Goal: Navigation & Orientation: Find specific page/section

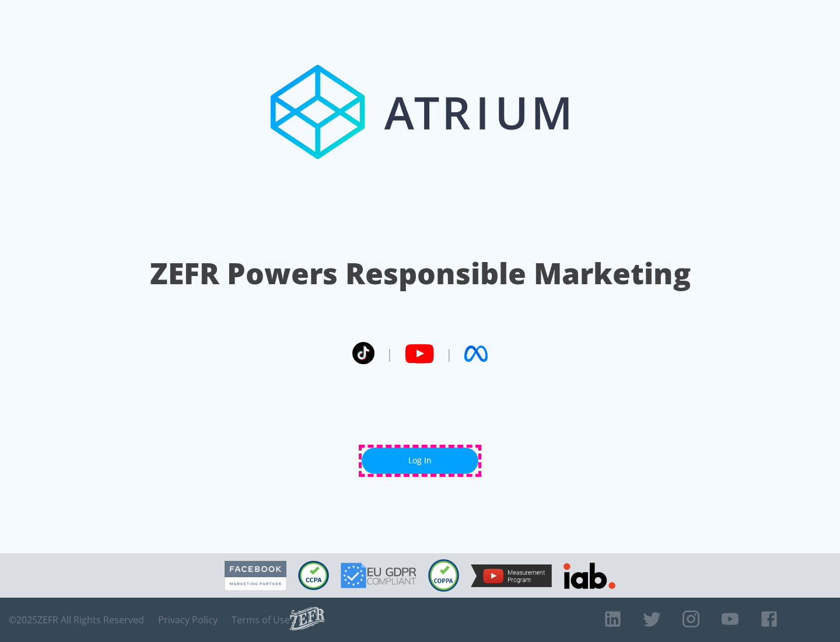
click at [420, 460] on link "Log In" at bounding box center [420, 461] width 117 height 26
